Goal: Task Accomplishment & Management: Use online tool/utility

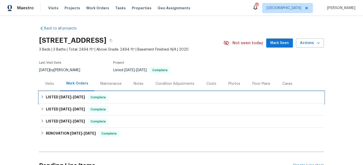
click at [126, 95] on div "LISTED [DATE] - [DATE] Complete" at bounding box center [182, 98] width 282 height 6
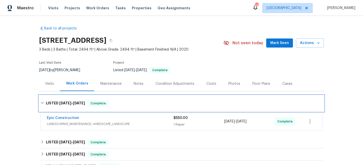
scroll to position [30, 0]
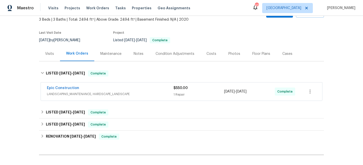
click at [126, 95] on span "LANDSCAPING_MAINTENANCE, HARDSCAPE_LANDSCAPE" at bounding box center [110, 94] width 127 height 5
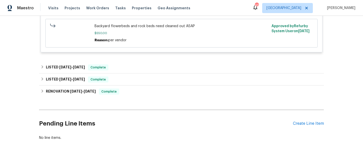
scroll to position [152, 0]
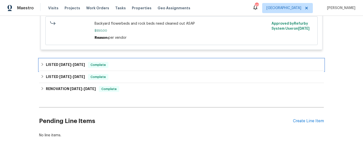
click at [127, 64] on div "LISTED [DATE] - [DATE] Complete" at bounding box center [182, 65] width 282 height 6
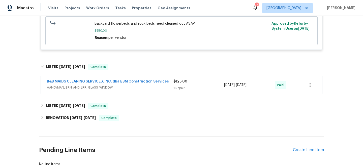
click at [133, 86] on span "HANDYMAN, BRN_AND_LRR, GLASS_WINDOW" at bounding box center [110, 87] width 127 height 5
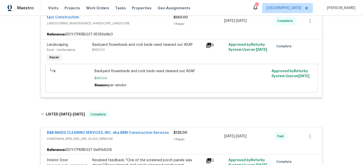
scroll to position [0, 0]
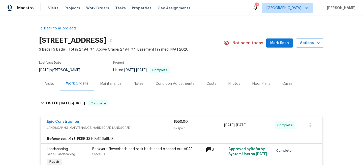
click at [47, 82] on div "Visits" at bounding box center [49, 83] width 9 height 5
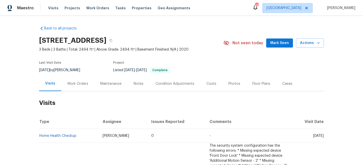
click at [81, 83] on div "Work Orders" at bounding box center [77, 83] width 21 height 5
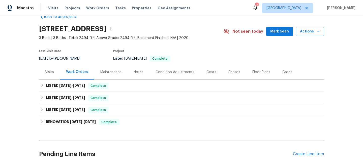
scroll to position [13, 0]
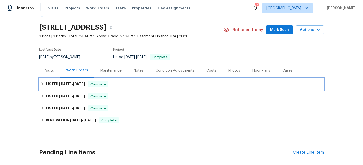
click at [81, 85] on span "[DATE]" at bounding box center [79, 84] width 12 height 4
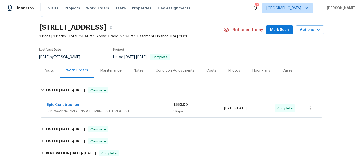
click at [85, 107] on div "Epic Construction" at bounding box center [110, 106] width 127 height 6
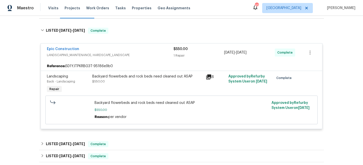
scroll to position [0, 0]
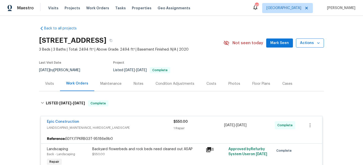
click at [308, 42] on span "Actions" at bounding box center [310, 43] width 20 height 6
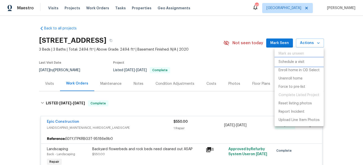
click at [300, 64] on p "Schedule a visit" at bounding box center [292, 61] width 26 height 5
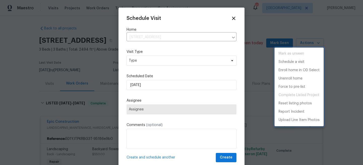
click at [135, 62] on div at bounding box center [181, 82] width 363 height 165
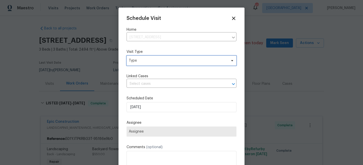
click at [135, 62] on span "Type" at bounding box center [178, 60] width 98 height 5
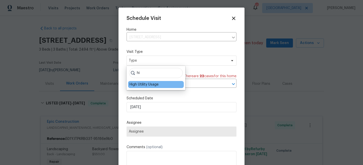
type input "hi"
click at [143, 86] on div "High Utility Usage" at bounding box center [144, 84] width 29 height 5
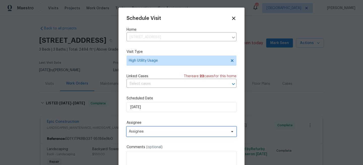
click at [147, 130] on span "Assignee" at bounding box center [178, 132] width 99 height 4
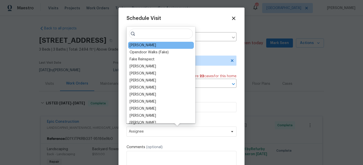
click at [141, 45] on div "[PERSON_NAME]" at bounding box center [143, 45] width 26 height 5
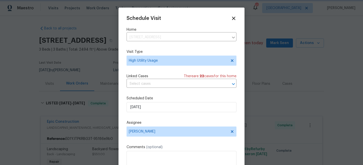
scroll to position [9, 0]
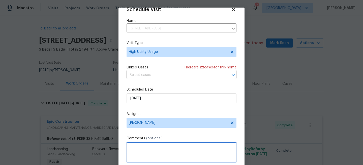
click at [138, 151] on textarea at bounding box center [182, 152] width 110 height 20
paste textarea "Hi team, we received a high-usage electric alert from a utility company for thi…"
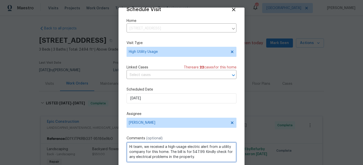
scroll to position [26, 0]
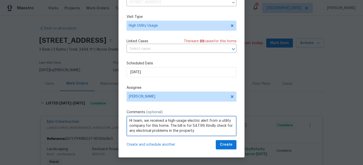
type textarea "Hi team, we received a high-usage electric alert from a utility company for thi…"
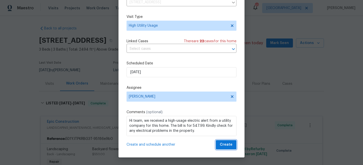
click at [224, 145] on span "Create" at bounding box center [226, 145] width 13 height 6
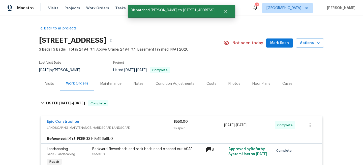
scroll to position [0, 0]
click at [44, 84] on div "Visits" at bounding box center [49, 83] width 21 height 15
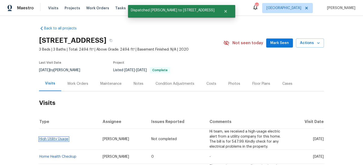
click at [53, 141] on link "High Utility Usage" at bounding box center [53, 140] width 29 height 4
